Goal: Task Accomplishment & Management: Manage account settings

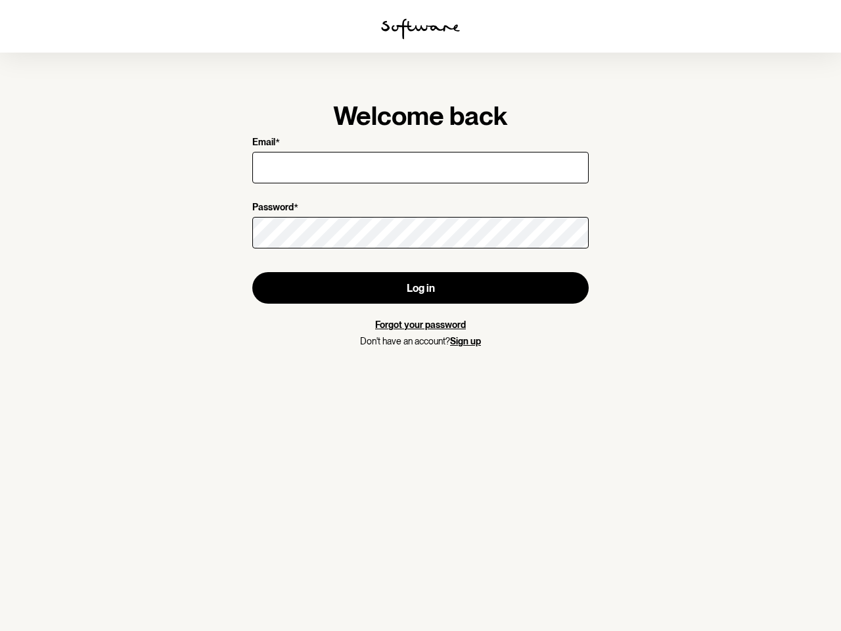
click at [420, 29] on img at bounding box center [420, 28] width 79 height 21
click at [420, 288] on button "Log in" at bounding box center [420, 288] width 336 height 32
